Goal: Task Accomplishment & Management: Complete application form

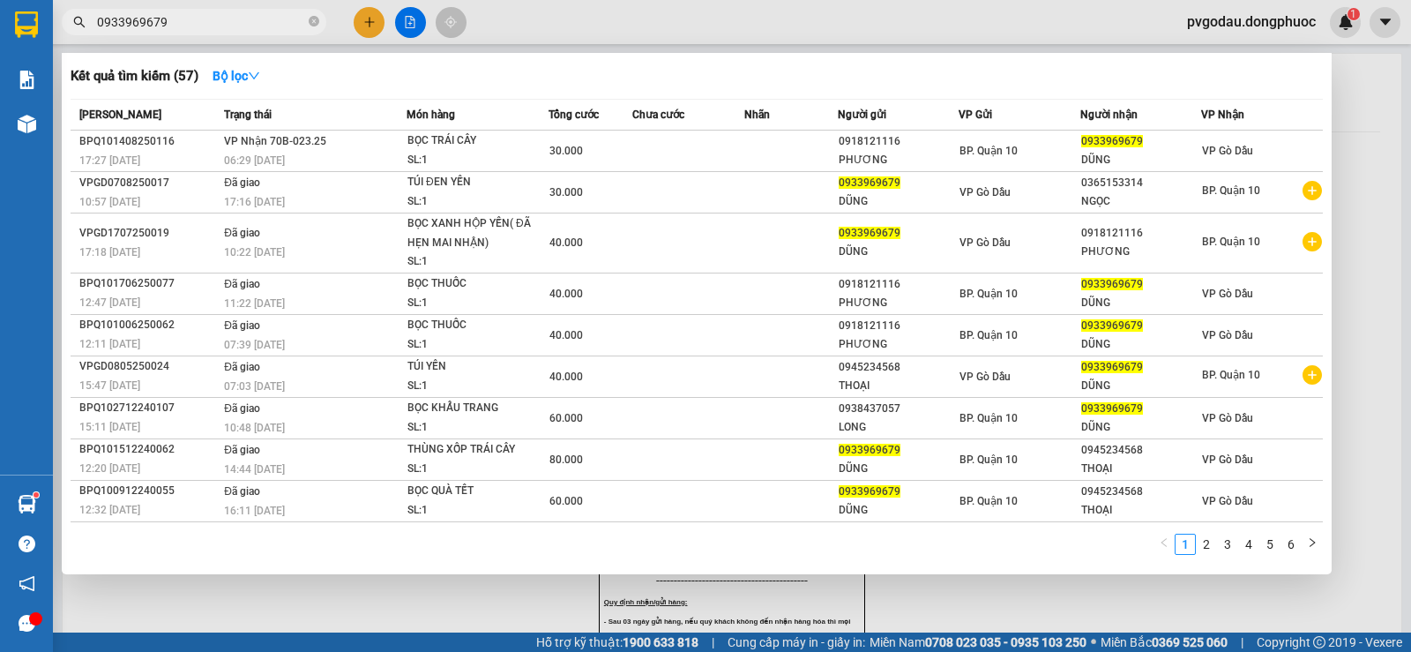
type input "0933969679"
click at [375, 27] on div at bounding box center [705, 326] width 1411 height 652
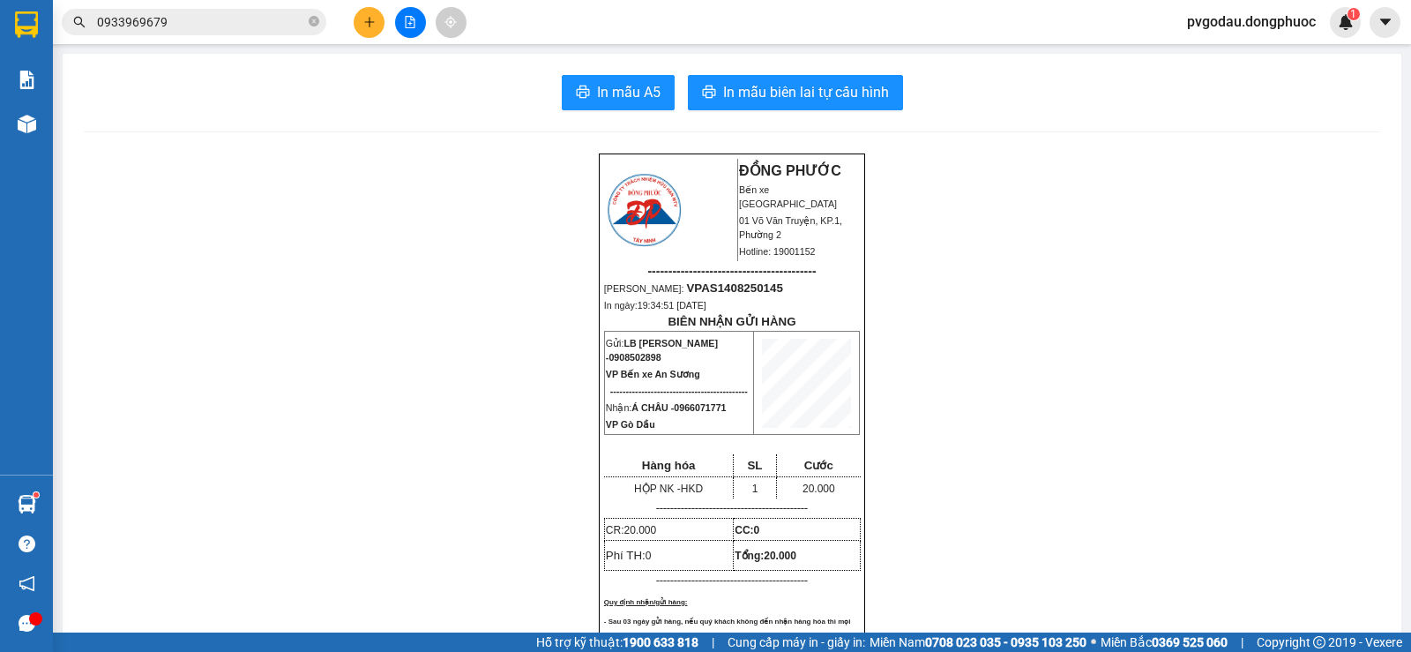
click at [370, 26] on icon "plus" at bounding box center [369, 22] width 12 height 12
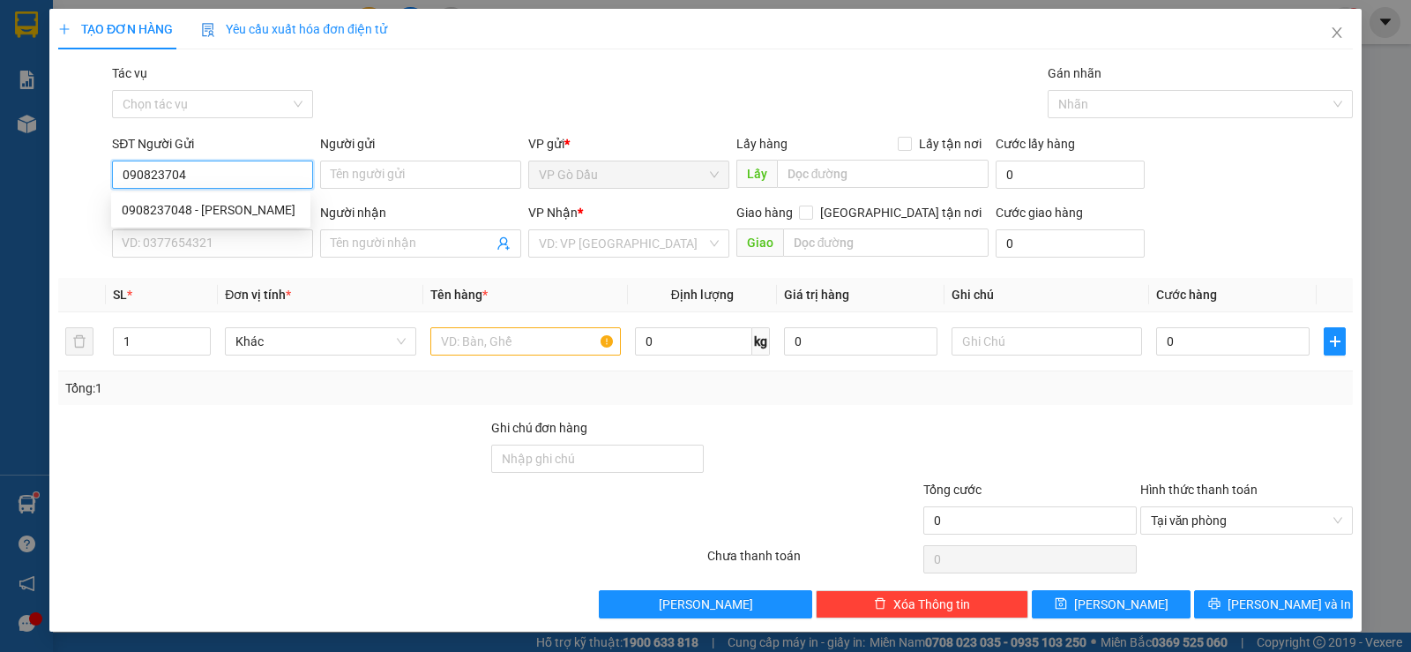
type input "0908237048"
click at [198, 212] on div "0908237048 - [PERSON_NAME]" at bounding box center [211, 209] width 178 height 19
type input "[PERSON_NAME]"
type input "0985479952"
type input "sang"
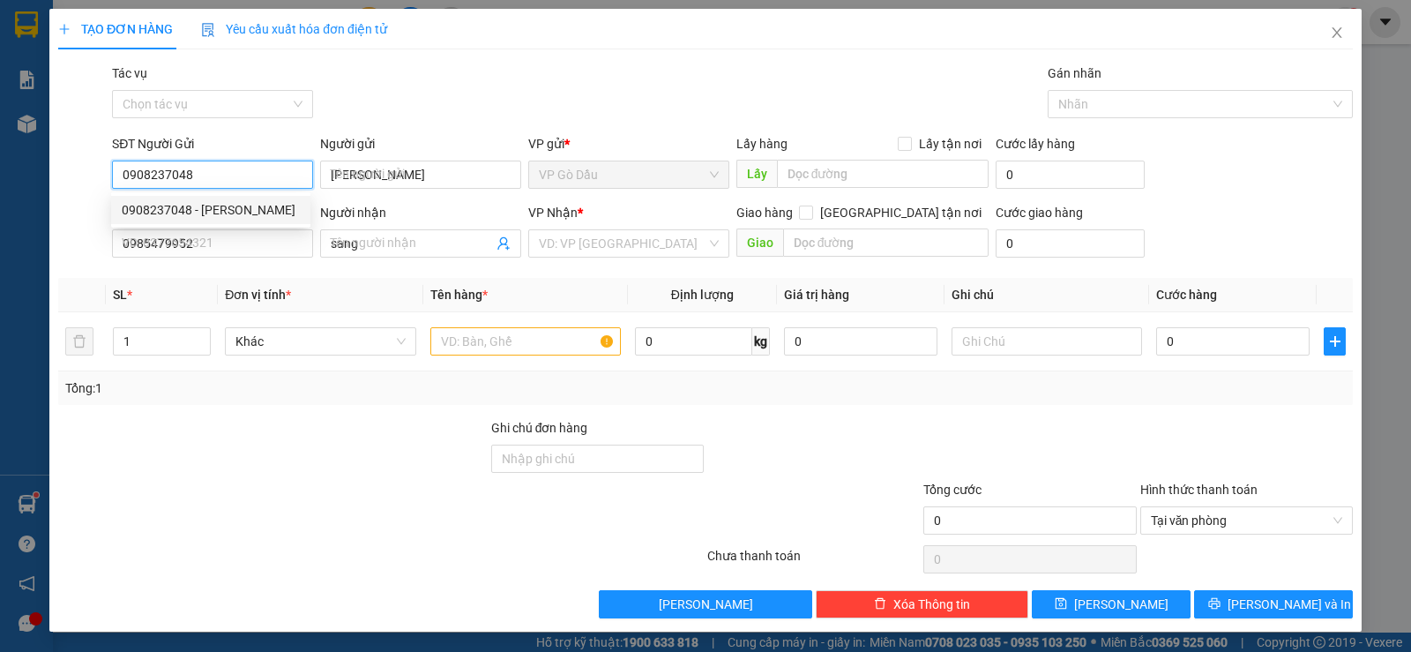
type input "30.000"
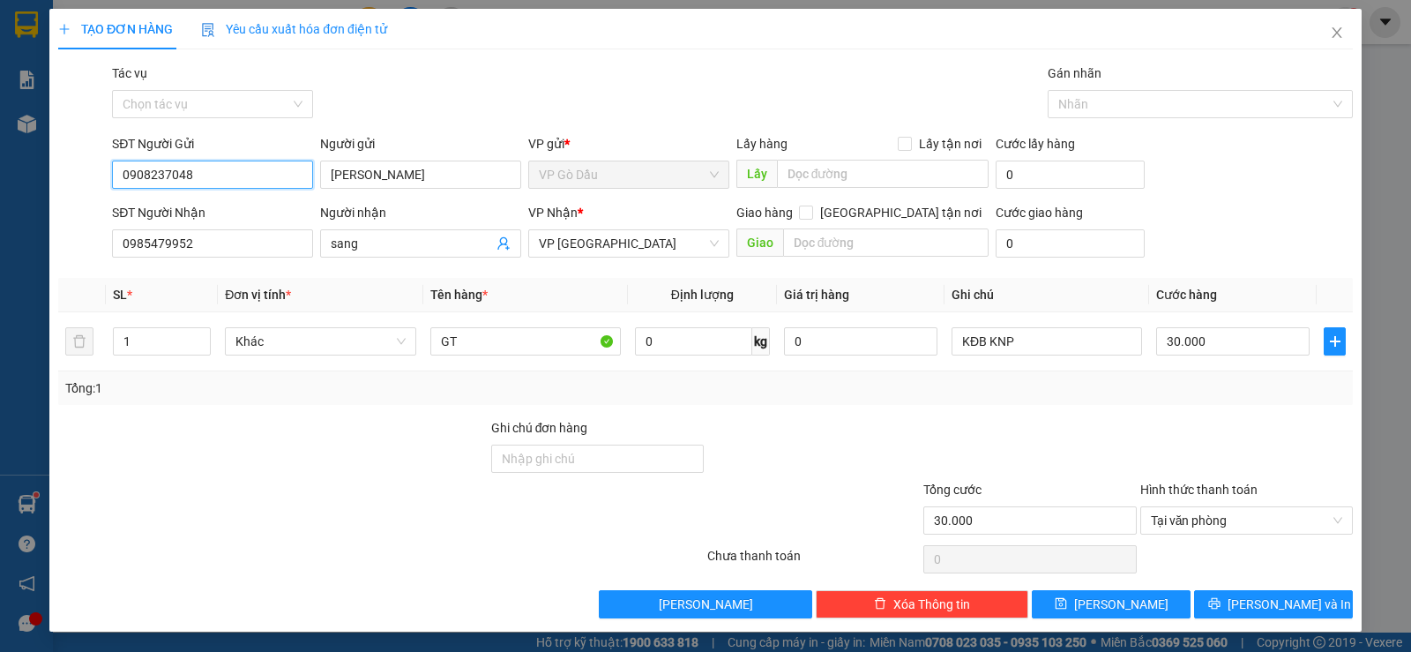
type input "0908237048"
click at [398, 217] on div "SĐT Người Nhận 0985479952 Người nhận sang VP Nhận * VP [GEOGRAPHIC_DATA] hàng […" at bounding box center [732, 234] width 1248 height 62
click at [383, 239] on input "sang" at bounding box center [412, 243] width 162 height 19
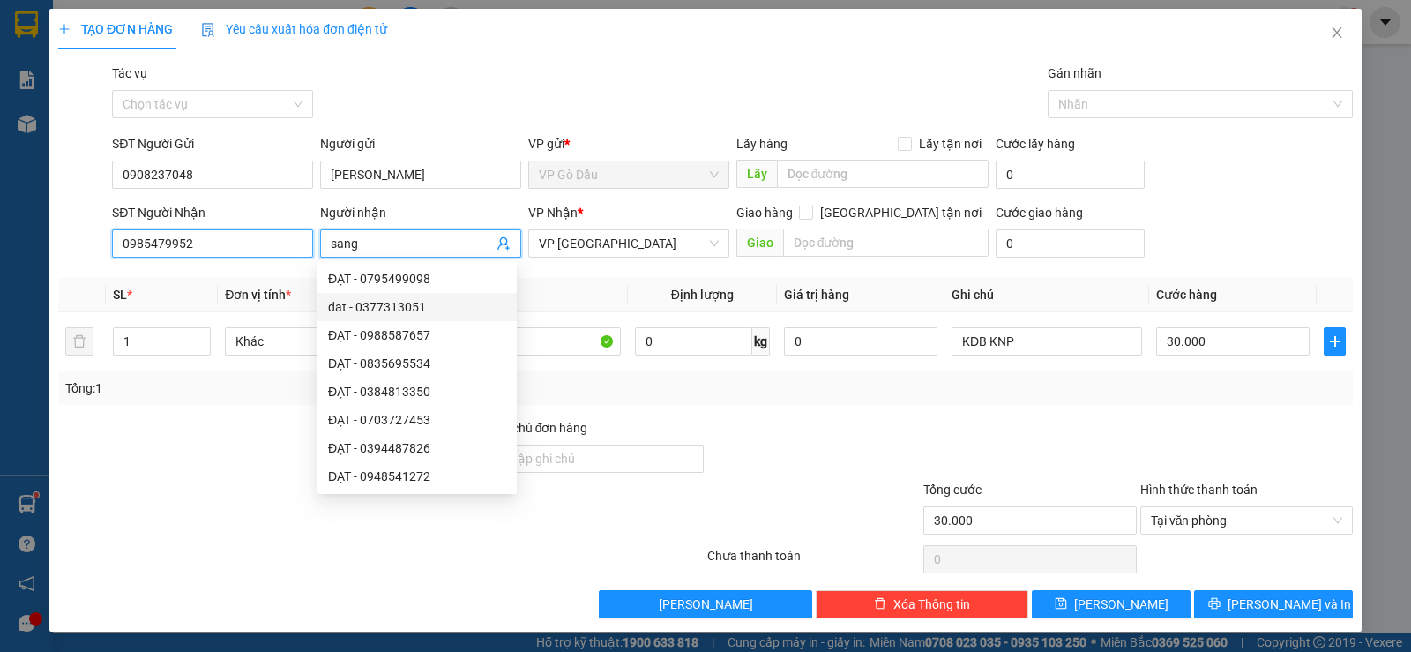
click at [230, 248] on input "0985479952" at bounding box center [212, 243] width 201 height 28
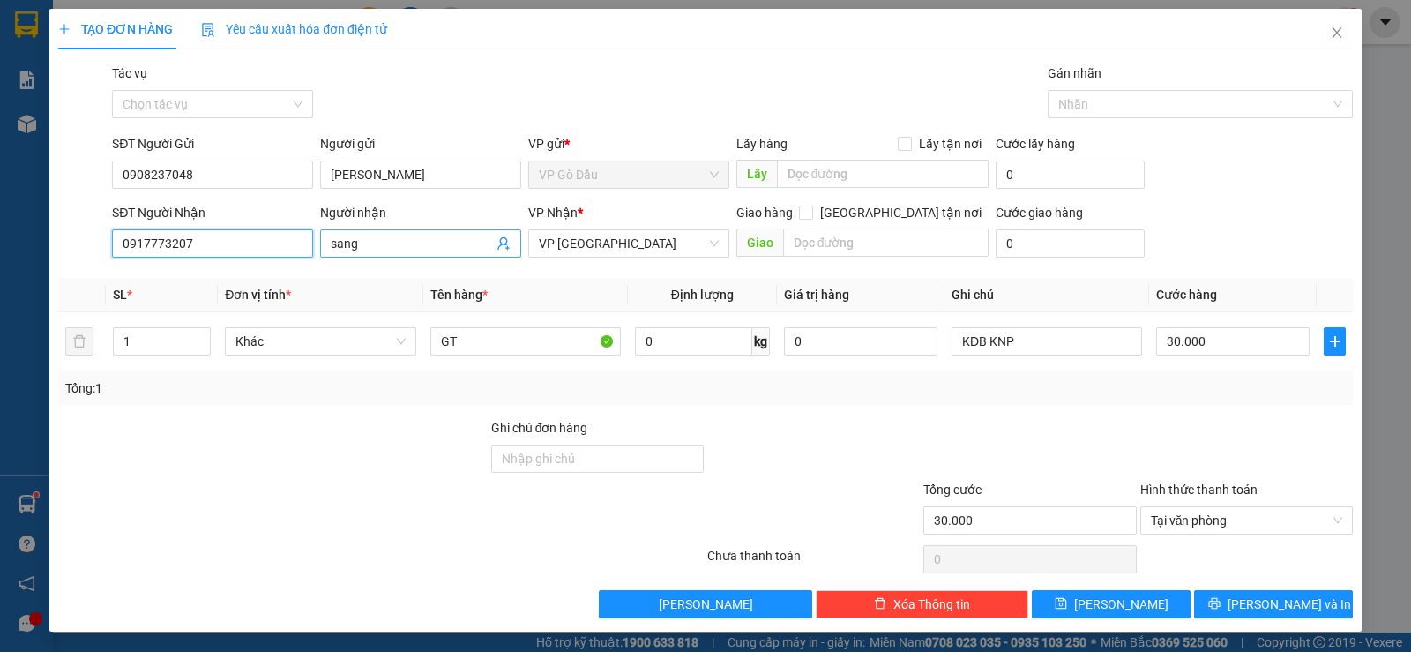
type input "0917773207"
click at [411, 239] on input "sang" at bounding box center [412, 243] width 162 height 19
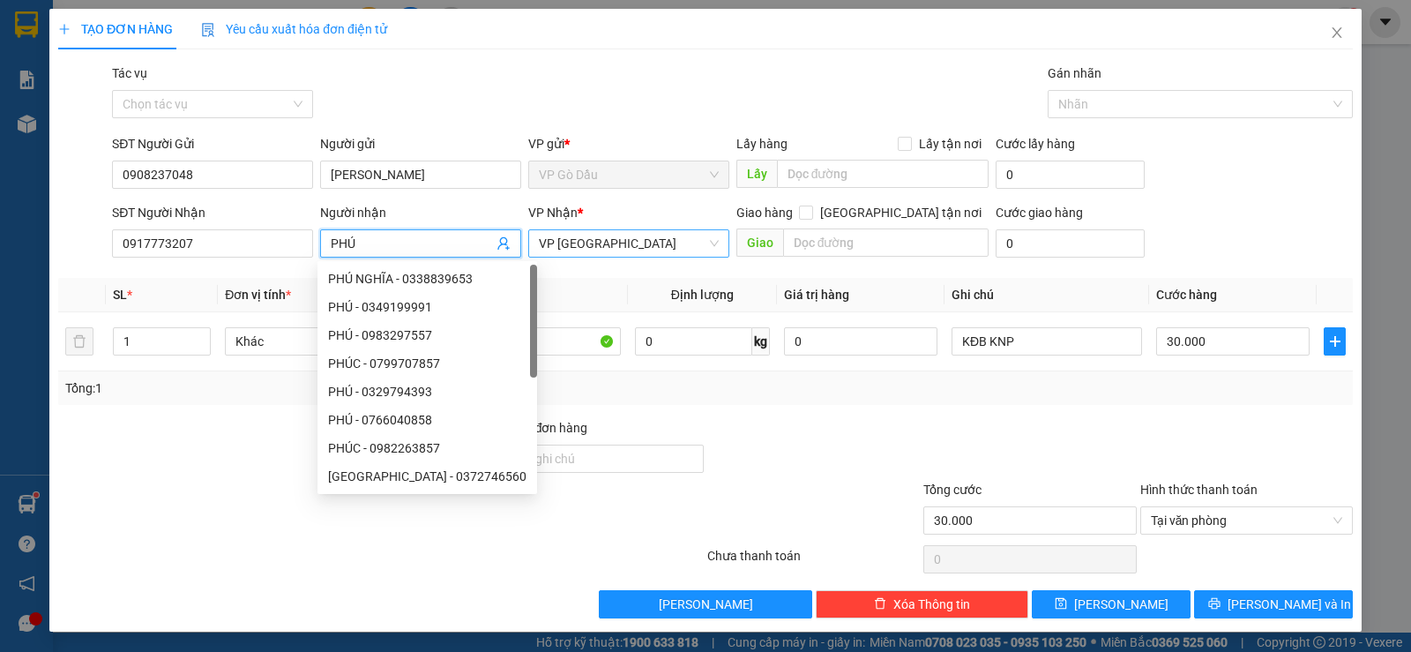
click at [608, 242] on span "VP [GEOGRAPHIC_DATA]" at bounding box center [629, 243] width 180 height 26
type input "PHÚ"
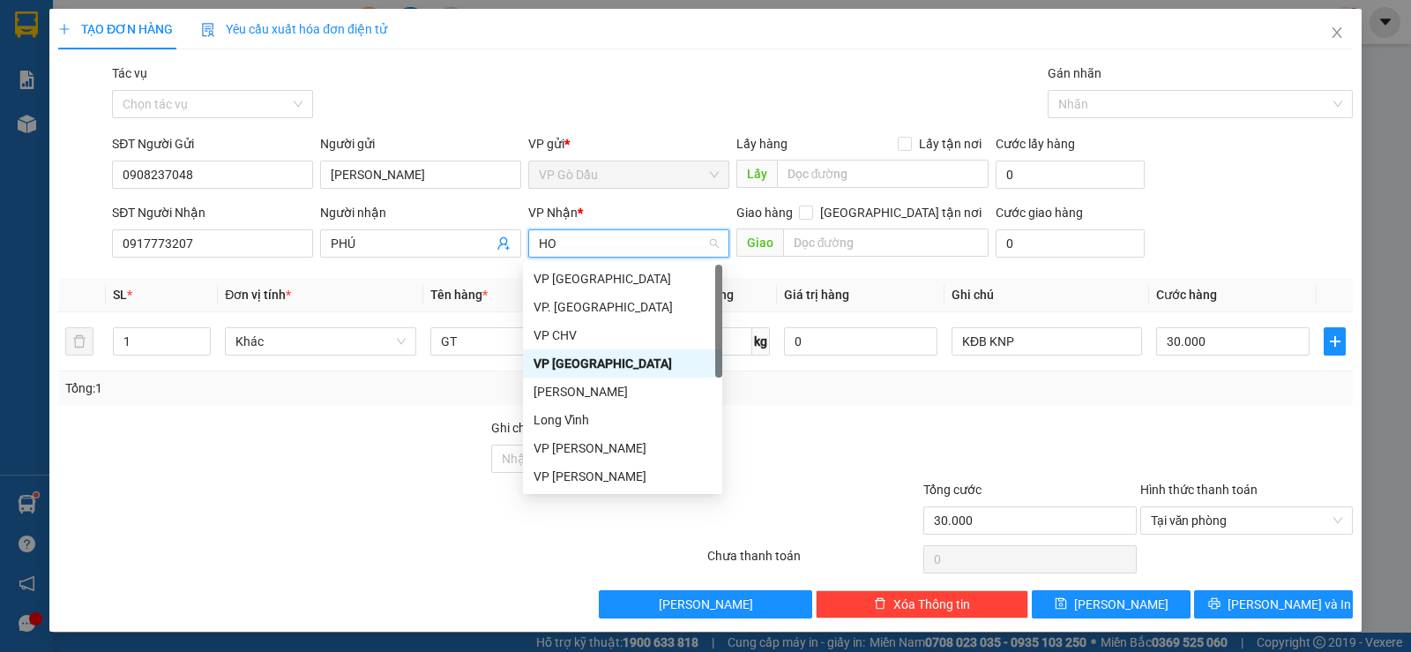
type input "HOA"
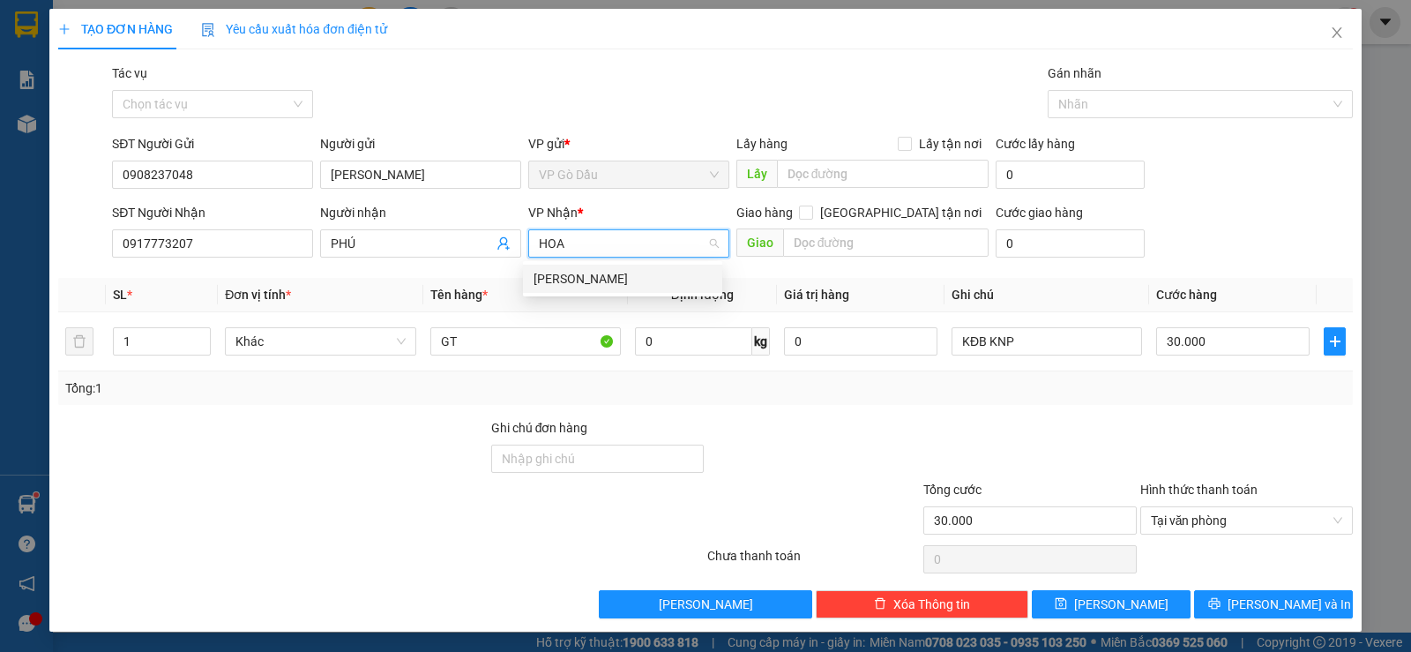
click at [556, 272] on div "[PERSON_NAME]" at bounding box center [623, 278] width 178 height 19
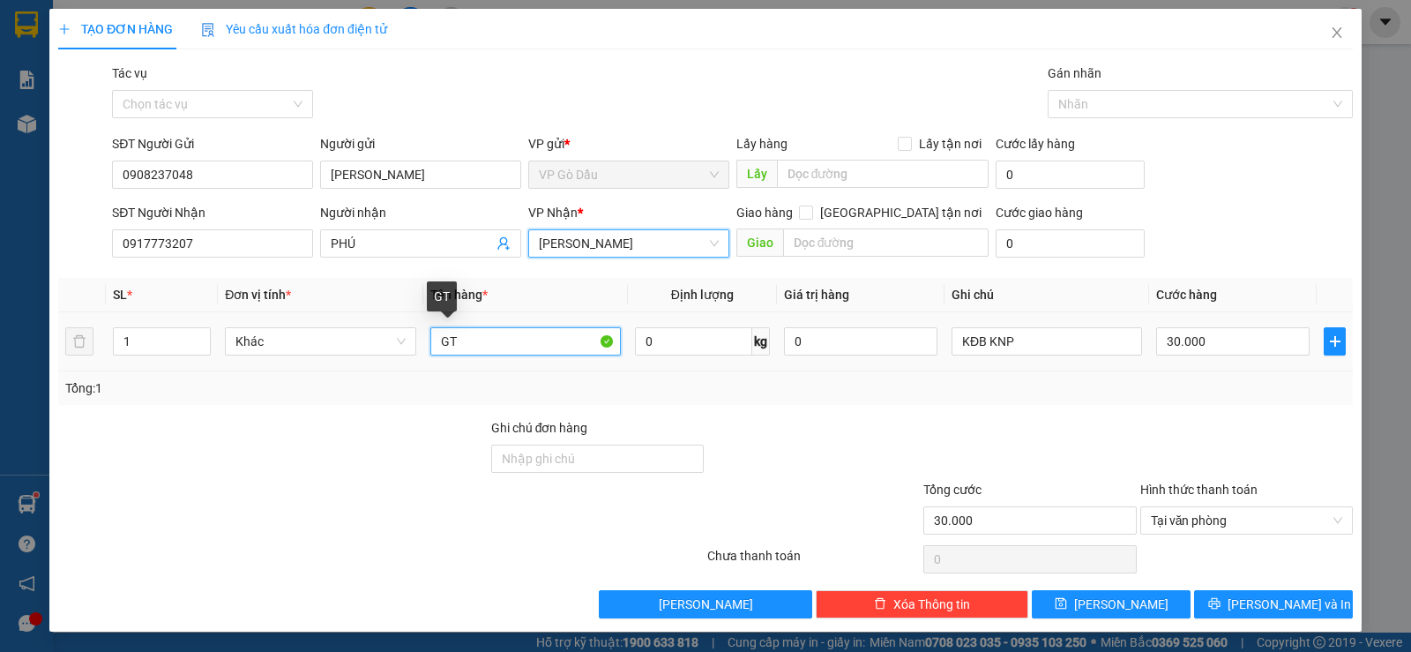
click at [470, 340] on input "GT" at bounding box center [525, 341] width 190 height 28
type input "G"
type input "CUỘN DÀI TRẮNG"
type input "2"
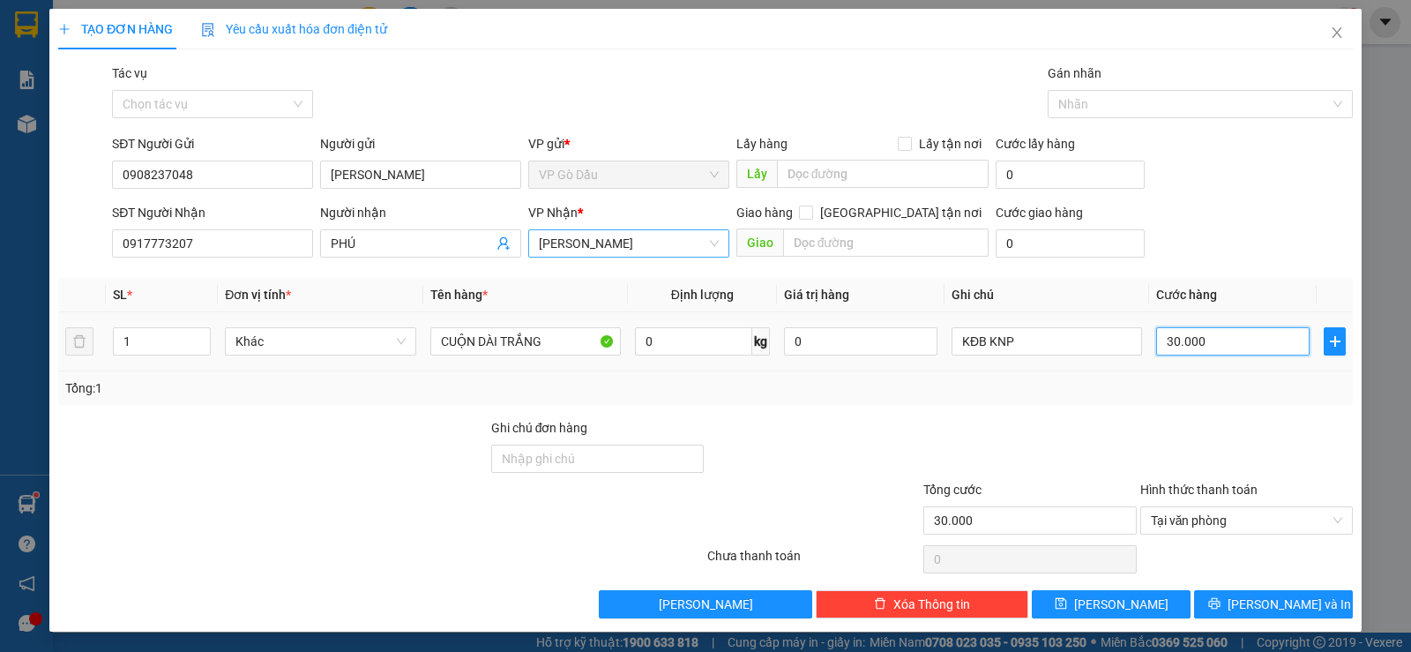
type input "2"
type input "20"
click at [1225, 415] on div "Transit Pickup Surcharge Ids Transit Deliver Surcharge Ids Transit Deliver Surc…" at bounding box center [705, 340] width 1295 height 555
type input "20.000"
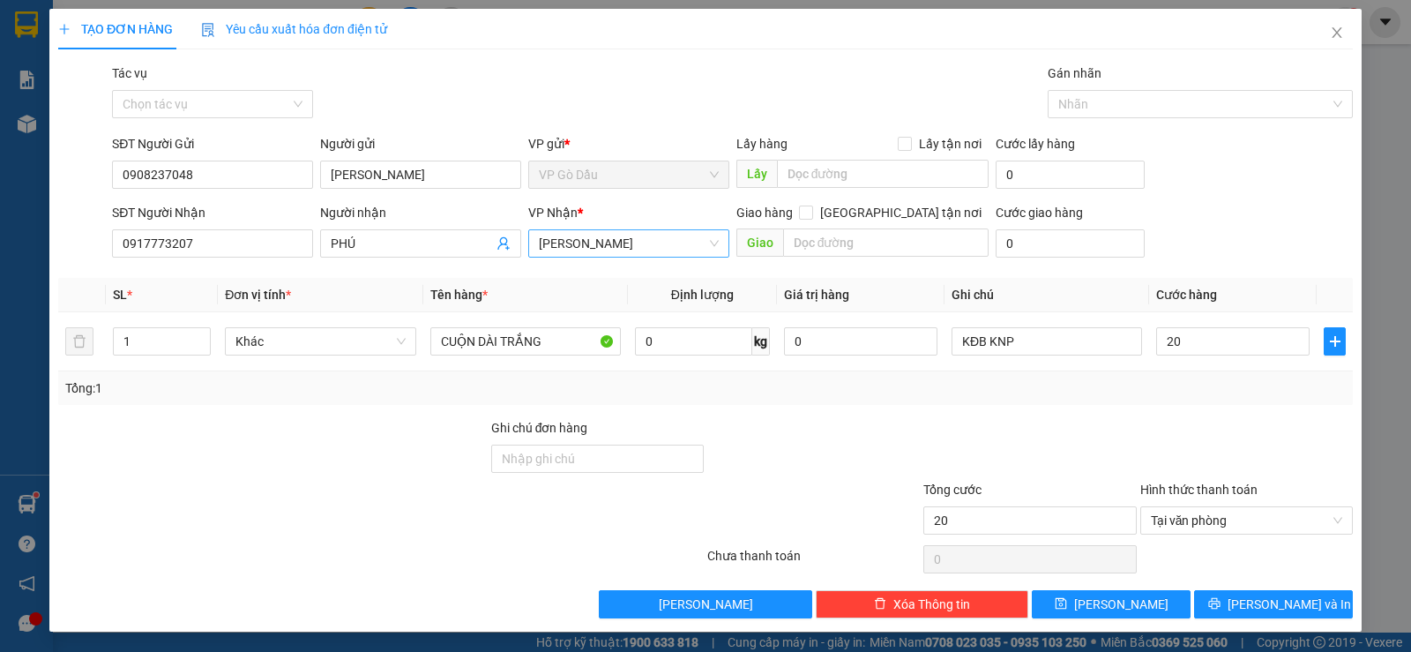
type input "20.000"
click at [1290, 602] on span "[PERSON_NAME] và In" at bounding box center [1289, 603] width 123 height 19
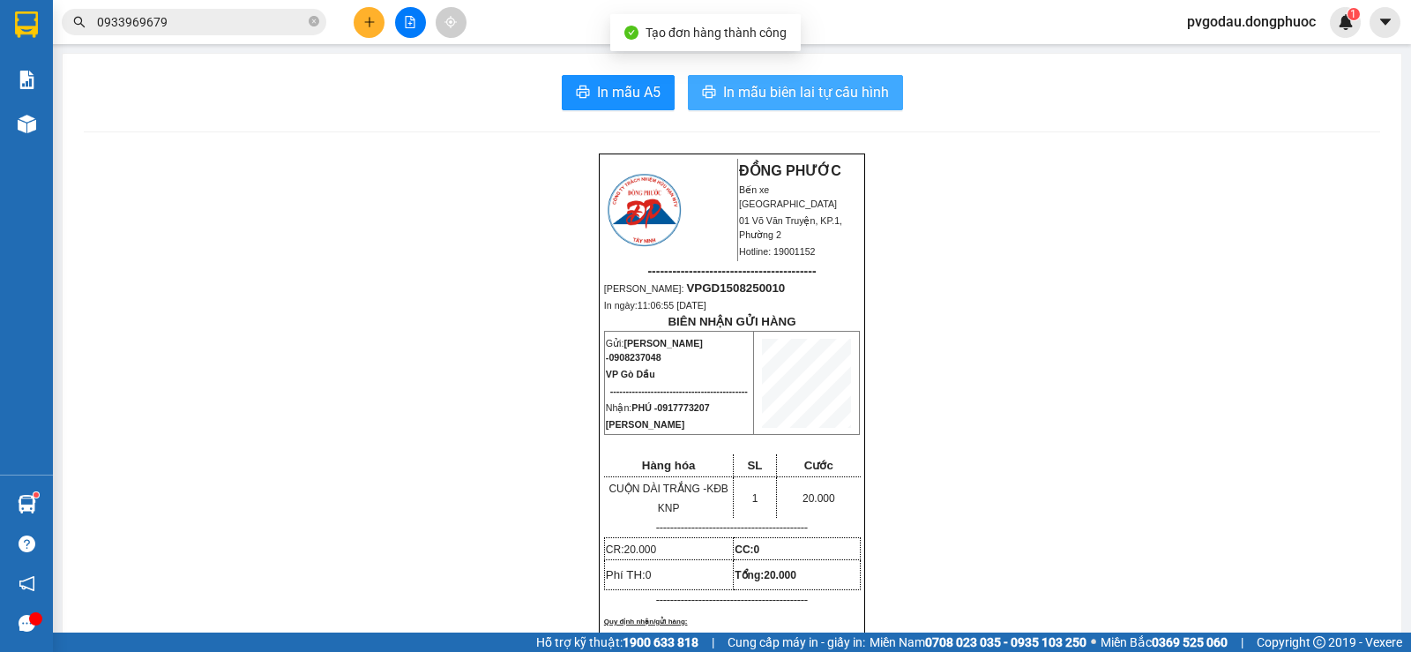
click at [768, 88] on span "In mẫu biên lai tự cấu hình" at bounding box center [806, 92] width 166 height 22
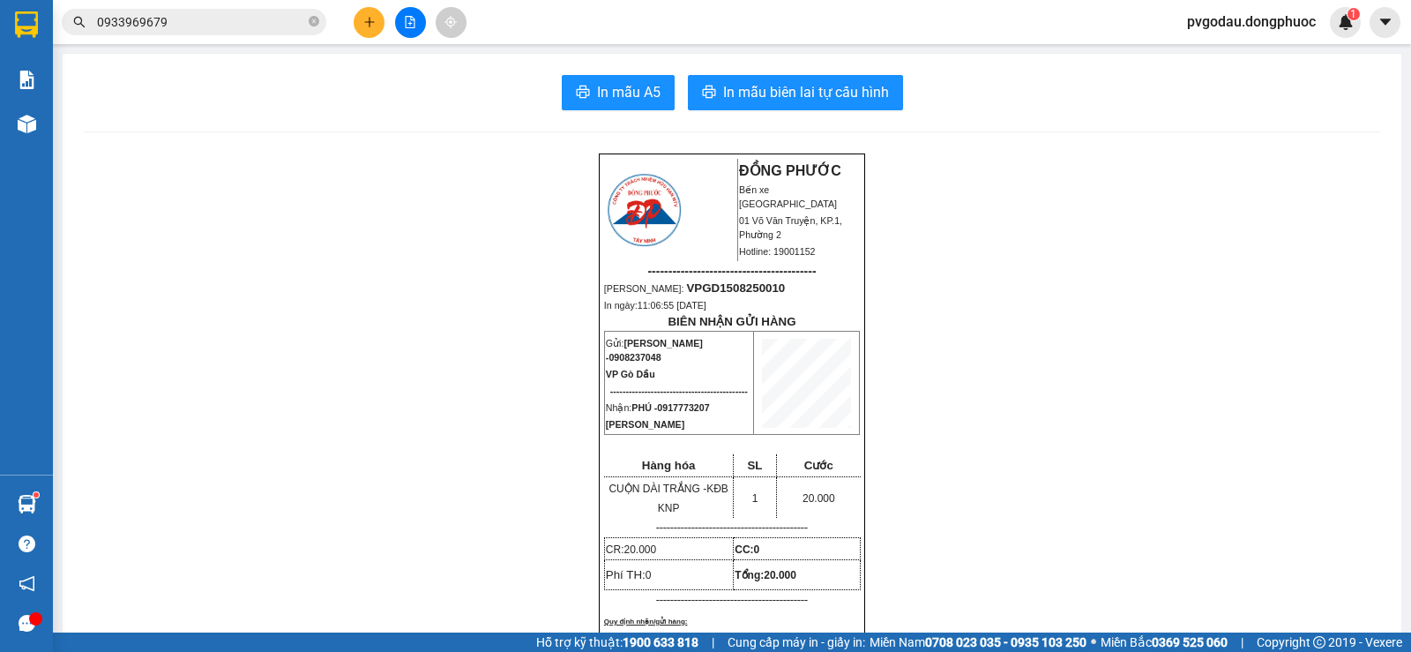
click at [222, 18] on input "0933969679" at bounding box center [201, 21] width 208 height 19
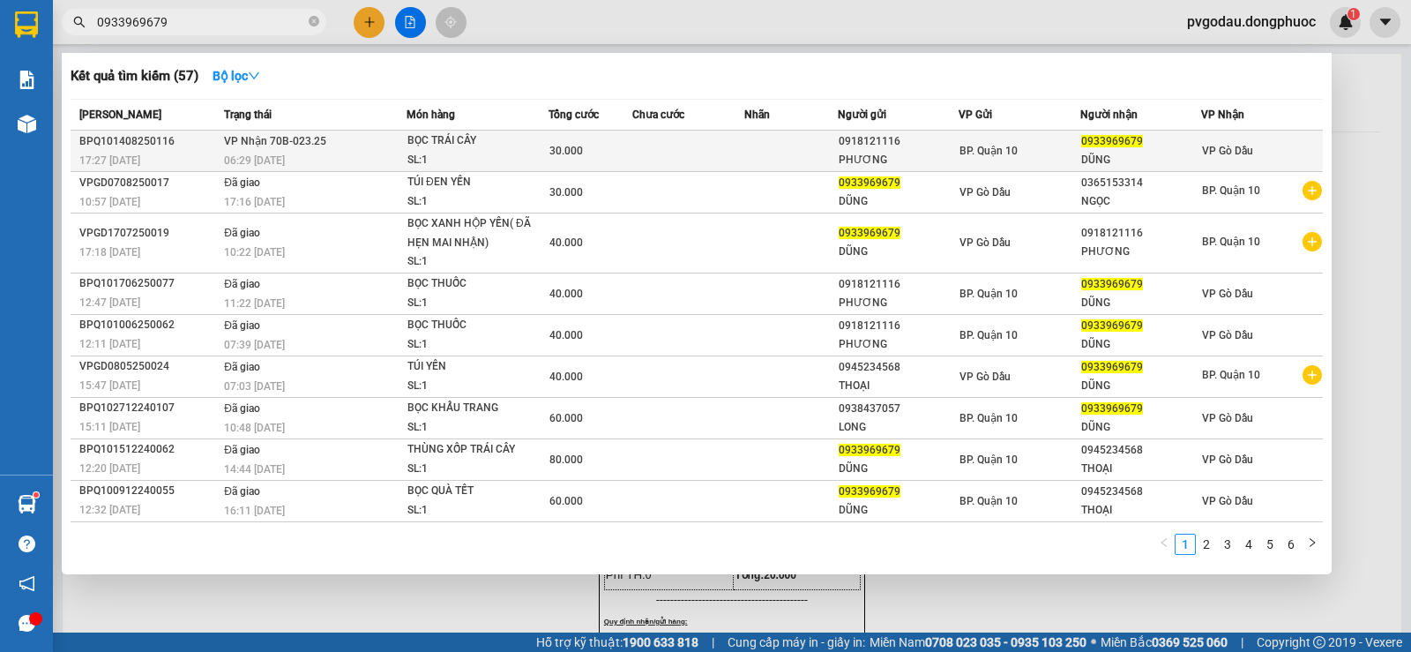
click at [252, 147] on span "VP Nhận 70B-023.25" at bounding box center [275, 140] width 102 height 14
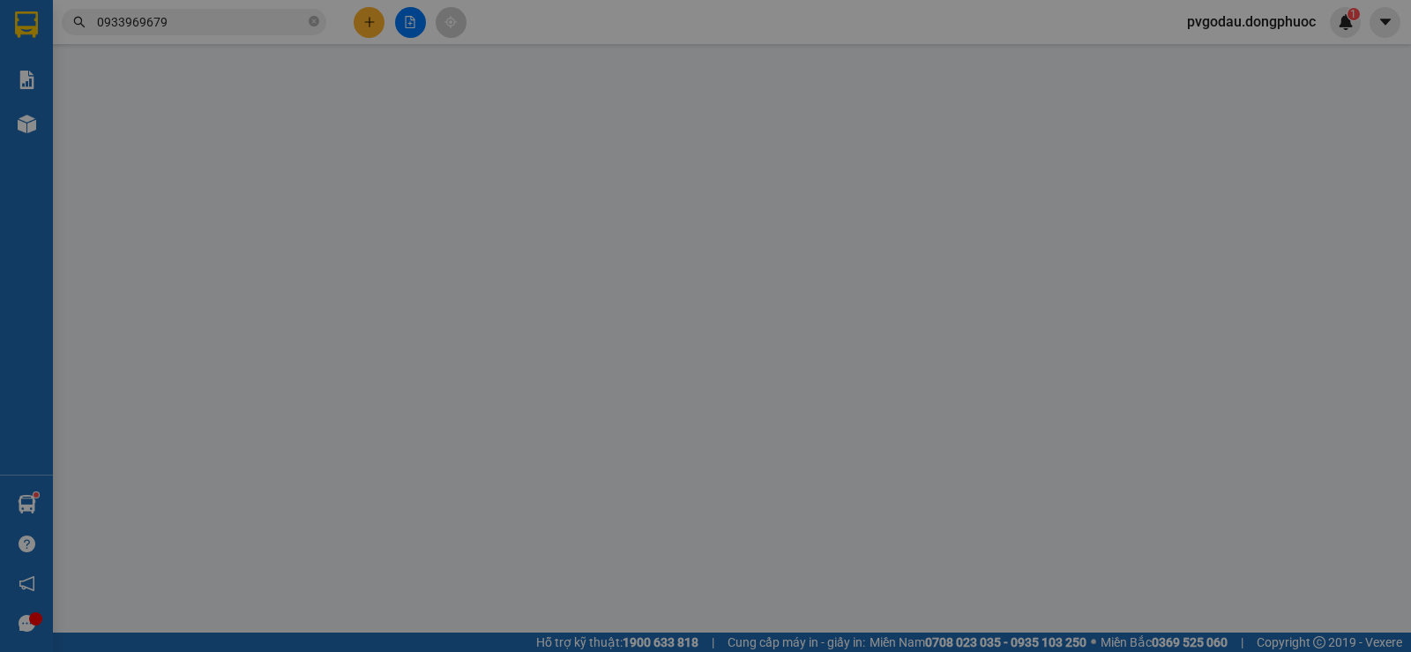
type input "0918121116"
type input "PHƯƠNG"
type input "0933969679"
type input "DŨNG"
type input "30.000"
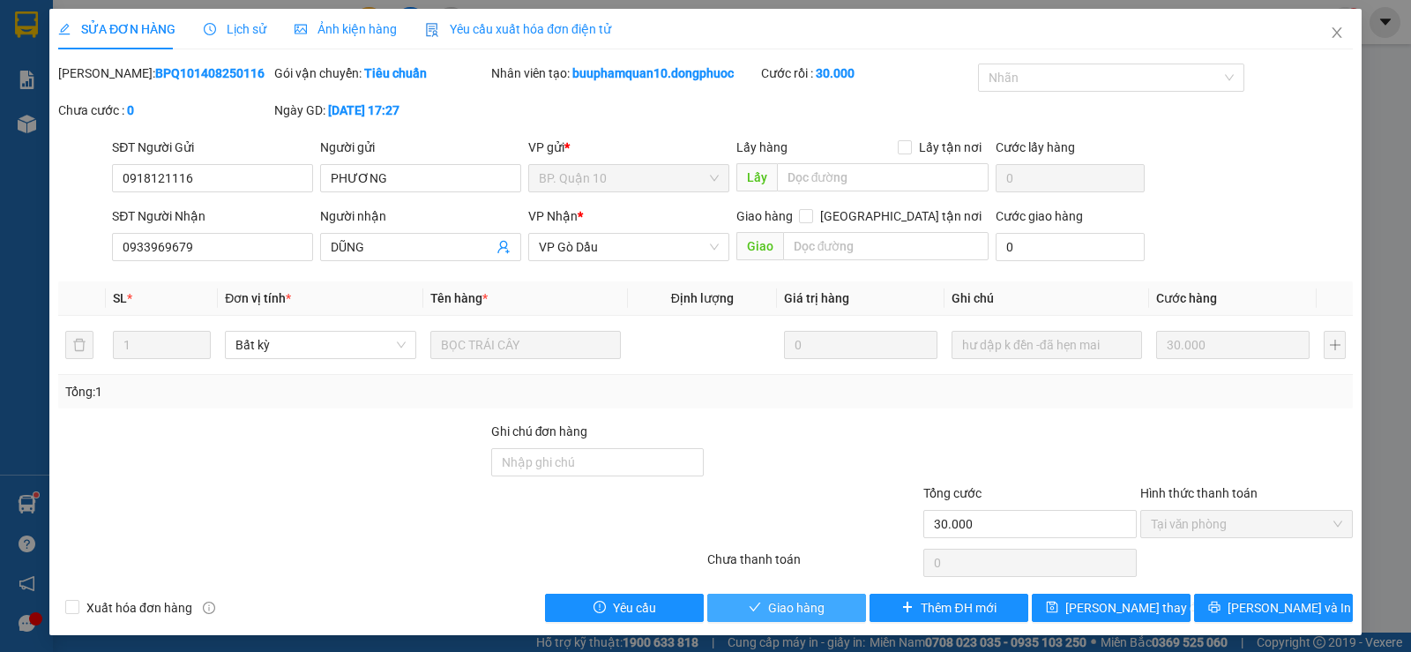
click at [768, 607] on span "Giao hàng" at bounding box center [796, 607] width 56 height 19
